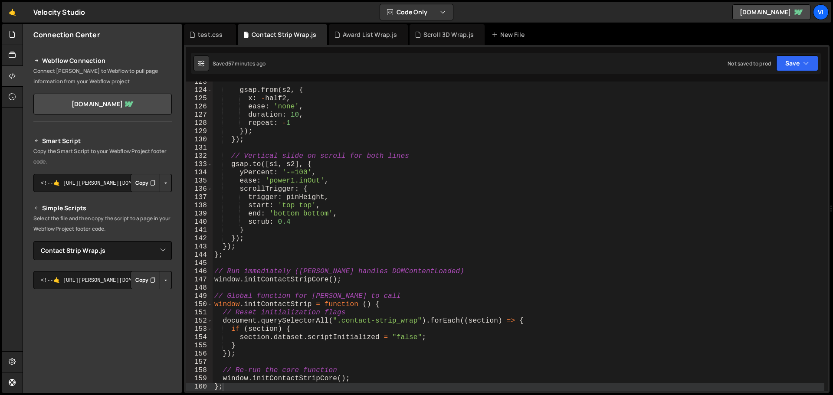
select select "44605"
click at [440, 27] on div "Scroll 3D Wrap.js" at bounding box center [447, 34] width 75 height 21
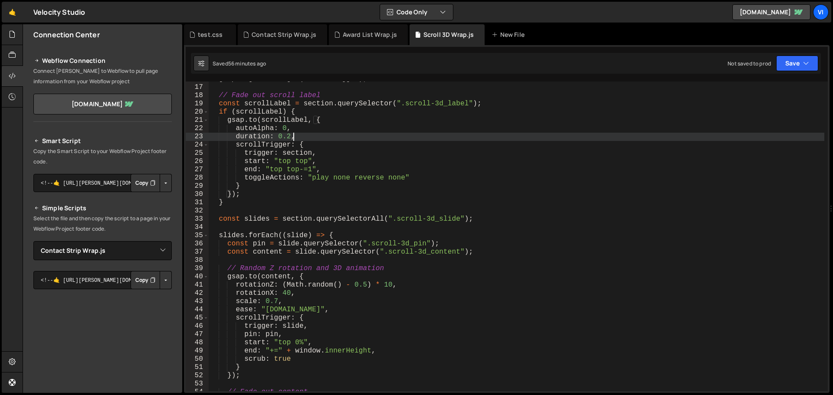
click at [354, 136] on div "gsap . registerPlugin ( ScrollTrigger ) ; // Fade out scroll label const scroll…" at bounding box center [517, 238] width 616 height 326
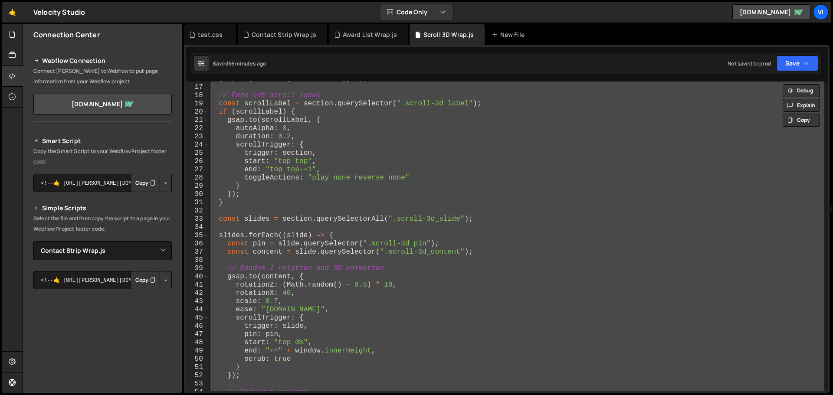
paste textarea "};"
type textarea "};"
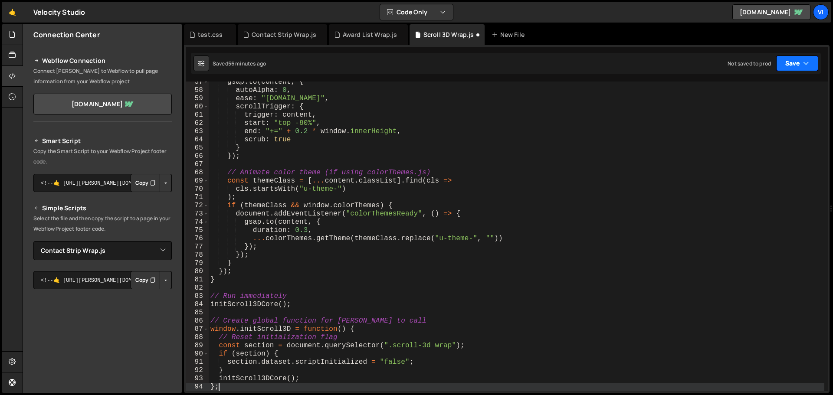
click at [798, 56] on button "Save" at bounding box center [797, 64] width 42 height 16
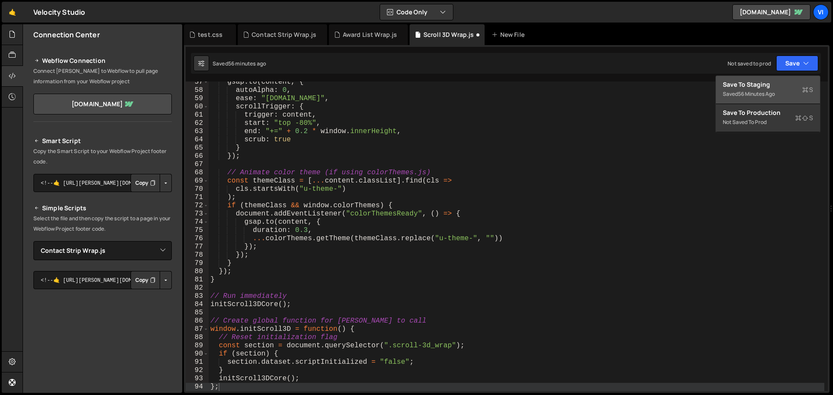
click at [773, 79] on button "Save to Staging S Saved 56 minutes ago" at bounding box center [768, 90] width 104 height 28
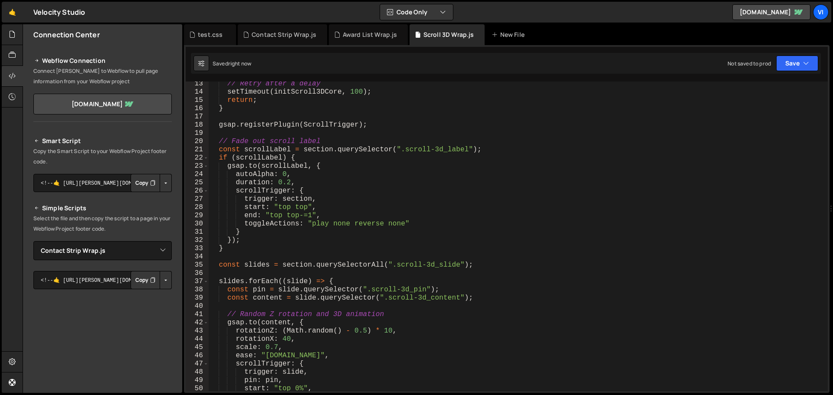
scroll to position [0, 0]
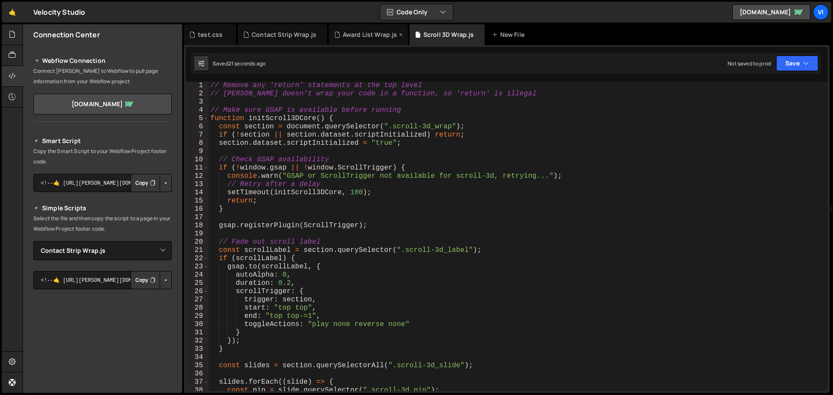
click at [362, 41] on div "Award List Wrap.js" at bounding box center [368, 34] width 79 height 21
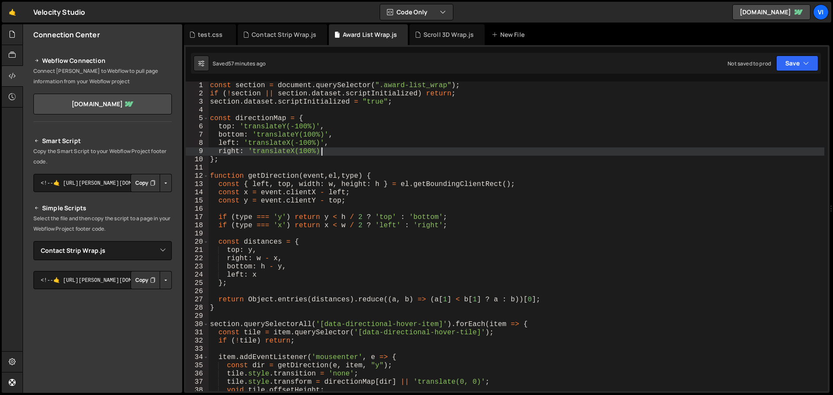
click at [348, 151] on div "const section = document . querySelector ( ".award-list_wrap" ) ; if ( ! sectio…" at bounding box center [516, 245] width 616 height 326
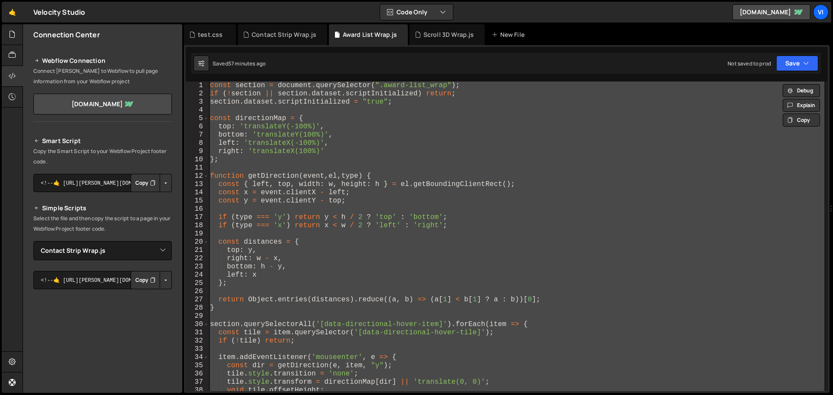
paste textarea
type textarea "};"
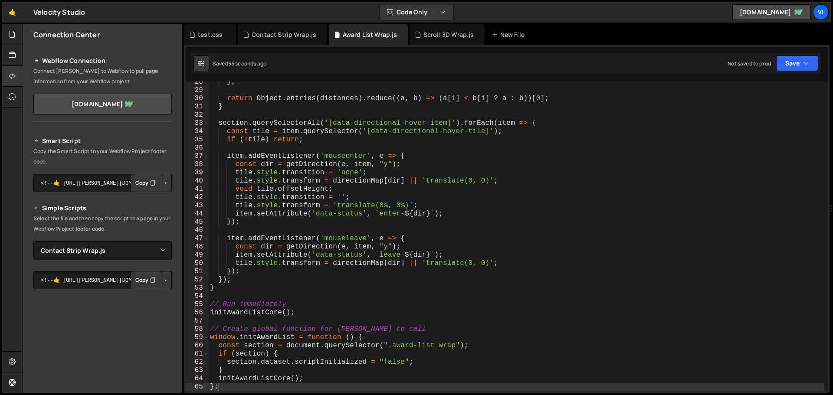
drag, startPoint x: 298, startPoint y: 39, endPoint x: 339, endPoint y: 97, distance: 71.5
click at [298, 39] on div "Contact Strip Wrap.js" at bounding box center [284, 34] width 65 height 9
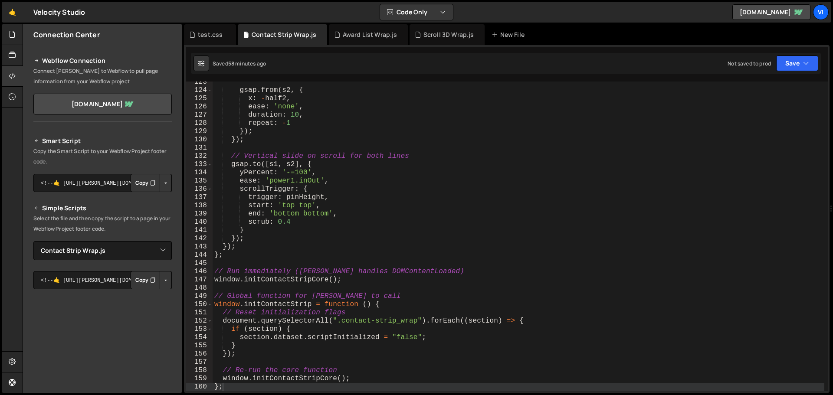
click at [387, 150] on div "gsap . from ( s2 , { x : - half2 , ease : 'none' , duration : 10 , repeat : - 1…" at bounding box center [519, 241] width 612 height 326
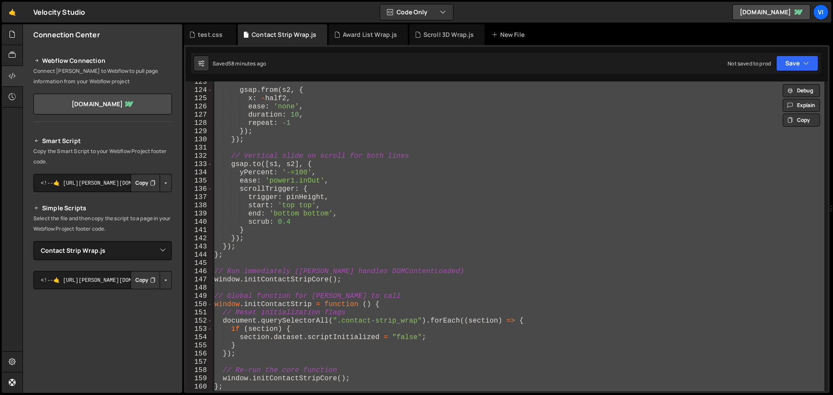
paste textarea
type textarea "};"
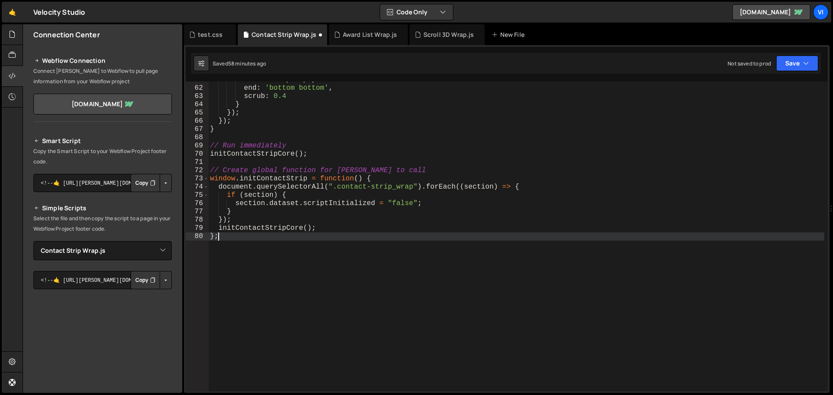
scroll to position [501, 0]
drag, startPoint x: 792, startPoint y: 70, endPoint x: 785, endPoint y: 78, distance: 10.1
click at [792, 70] on button "Save" at bounding box center [797, 64] width 42 height 16
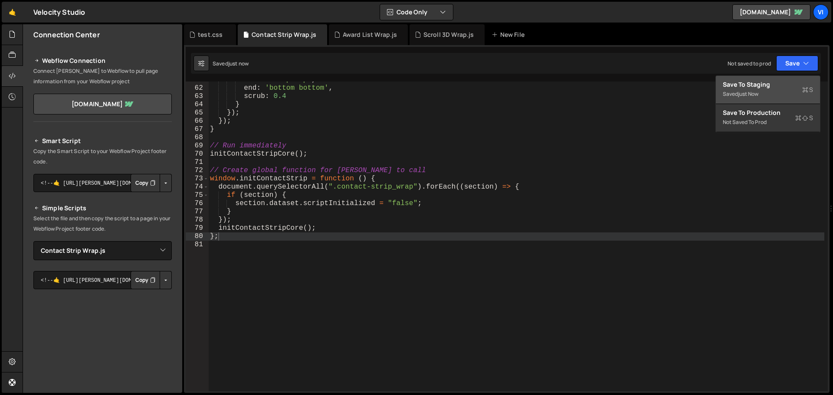
click at [757, 95] on div "just now" at bounding box center [748, 93] width 20 height 7
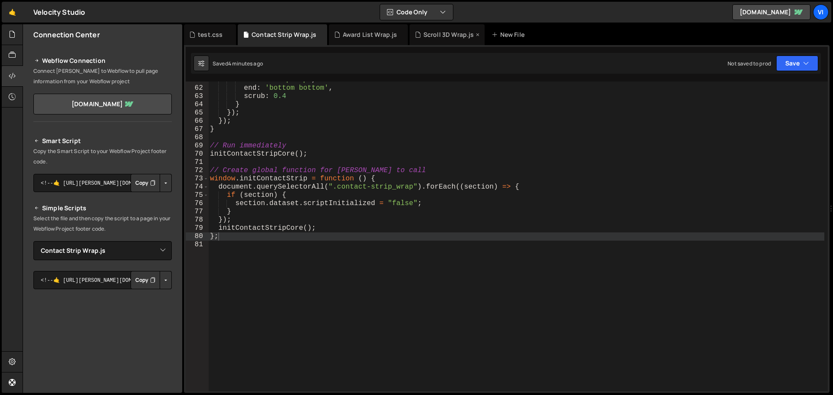
click at [429, 37] on div "Scroll 3D Wrap.js" at bounding box center [448, 34] width 51 height 9
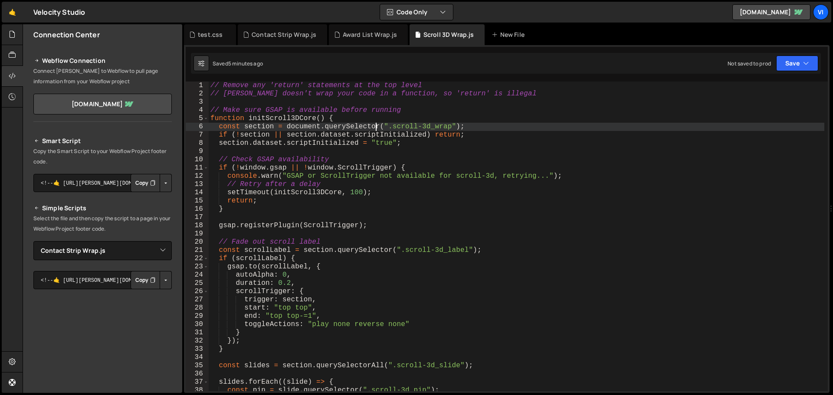
click at [378, 125] on div "// Remove any 'return' statements at the top level // Slater doesn't wrap your …" at bounding box center [517, 245] width 616 height 326
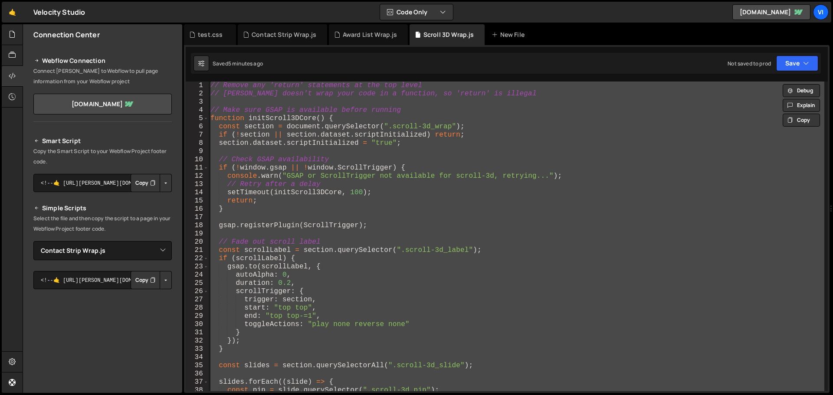
paste textarea
type textarea "};"
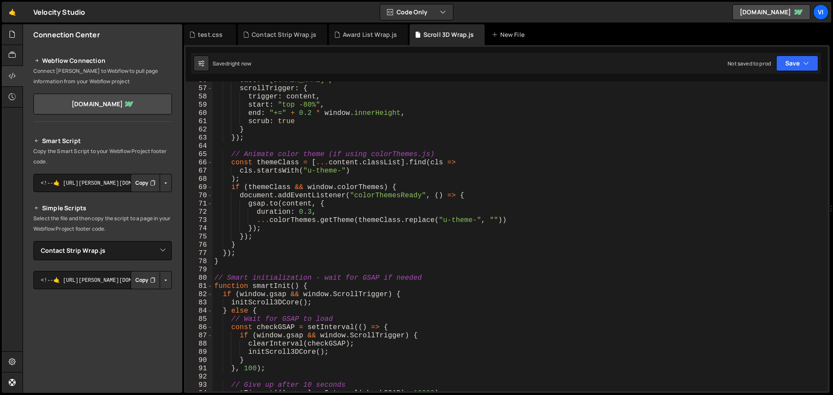
scroll to position [433, 0]
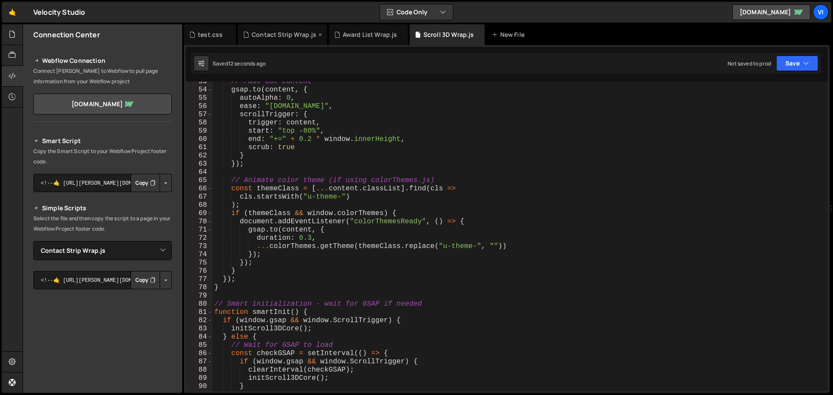
click at [291, 30] on div "Contact Strip Wrap.js" at bounding box center [282, 34] width 89 height 21
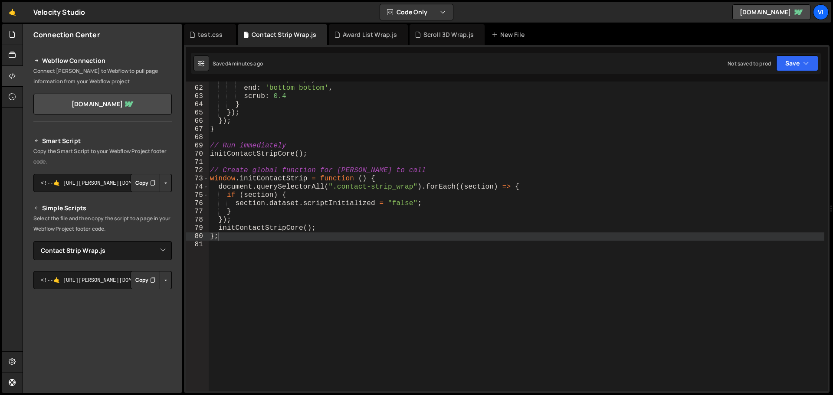
click at [360, 147] on div "start : 'top top' , end : 'bottom bottom' , scrub : 0.4 } }) ; }) ; } // Run im…" at bounding box center [516, 239] width 616 height 326
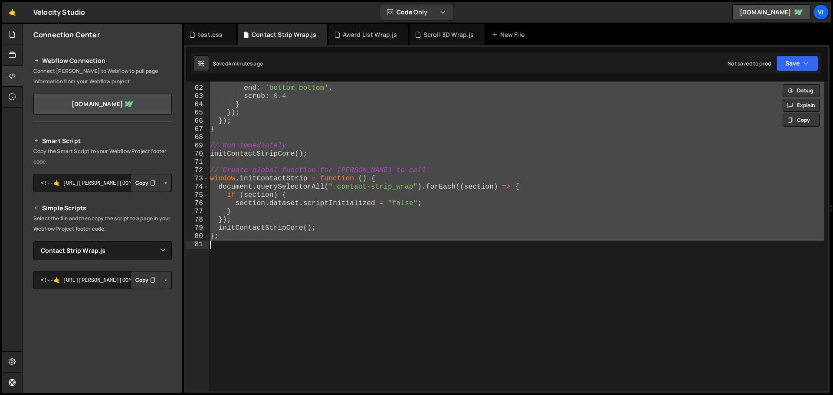
paste textarea
type textarea "};"
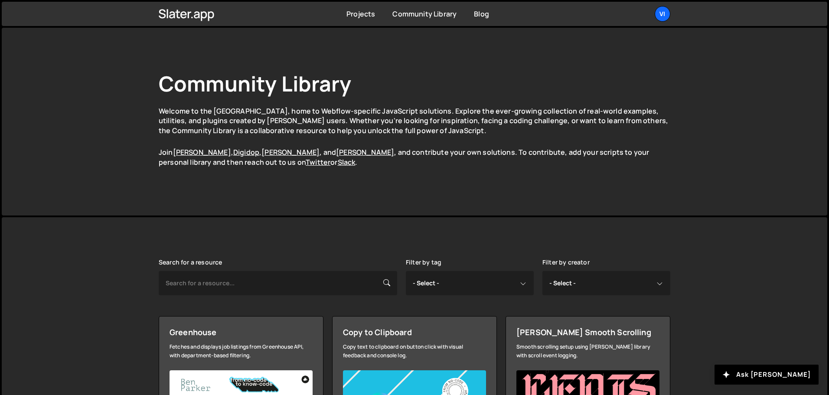
scroll to position [521, 0]
